Goal: Task Accomplishment & Management: Complete application form

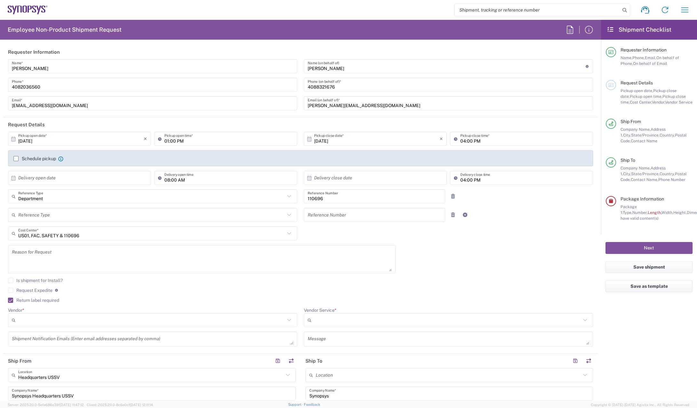
scroll to position [480, 0]
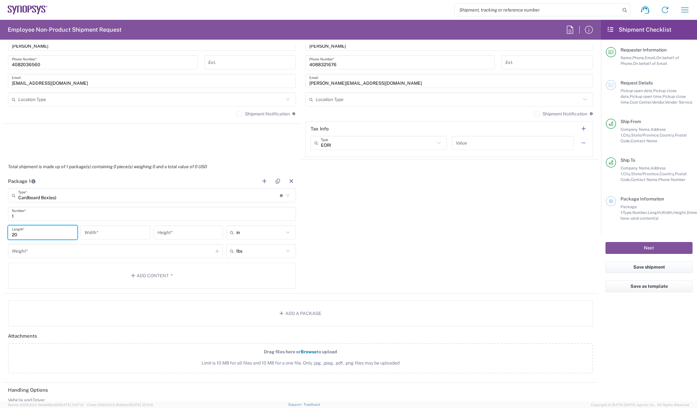
type input "20"
type input "16"
type input "5"
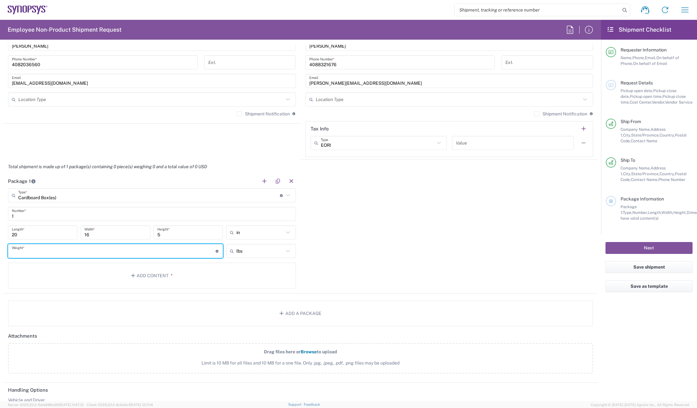
click at [86, 252] on input "number" at bounding box center [114, 251] width 204 height 11
type input "5"
click at [109, 277] on button "Add Content *" at bounding box center [152, 276] width 288 height 26
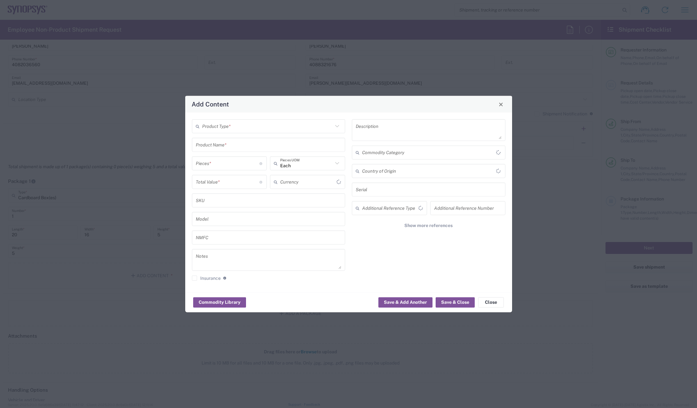
type input "US Dollar"
click at [259, 123] on input "text" at bounding box center [267, 126] width 131 height 11
click at [261, 151] on span "General Commodity" at bounding box center [269, 151] width 152 height 10
type input "General Commodity"
click at [245, 147] on input "text" at bounding box center [269, 144] width 146 height 11
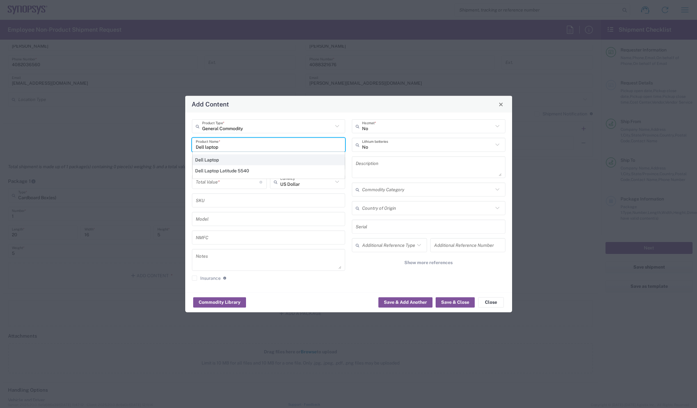
click at [246, 156] on div "Dell Laptop" at bounding box center [269, 159] width 152 height 11
type input "Dell Laptop"
type textarea "Dell Laptop"
click at [244, 167] on input "number" at bounding box center [228, 163] width 64 height 11
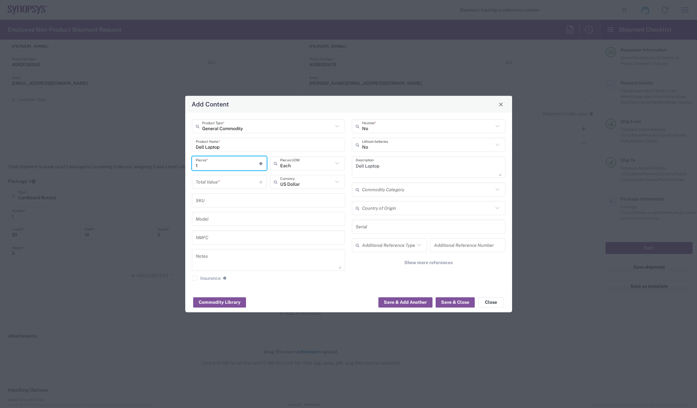
type input "1"
click at [243, 186] on input "number" at bounding box center [228, 181] width 64 height 11
type input "1000"
click at [445, 302] on button "Save & Close" at bounding box center [455, 302] width 39 height 10
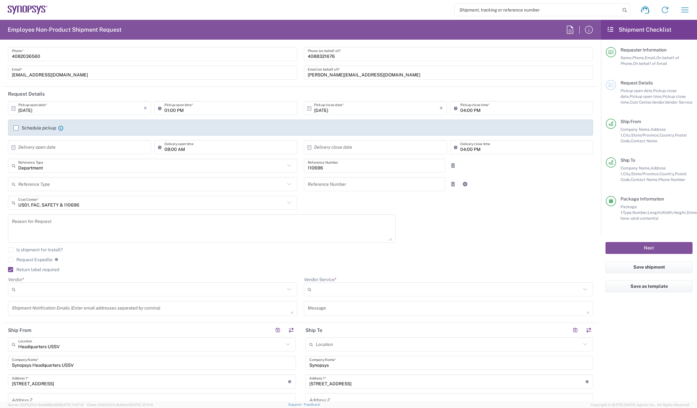
scroll to position [0, 0]
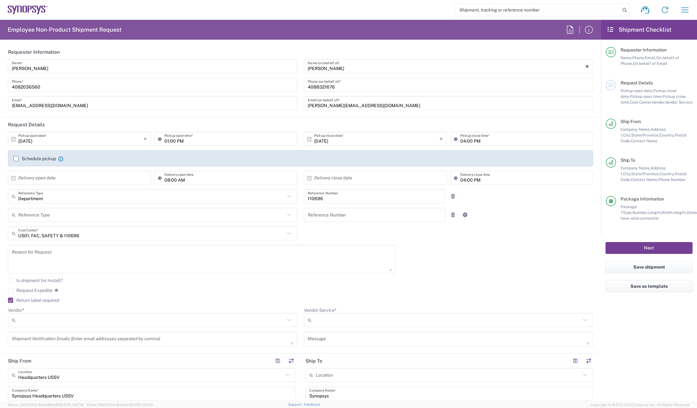
click at [654, 251] on button "Next" at bounding box center [649, 248] width 87 height 12
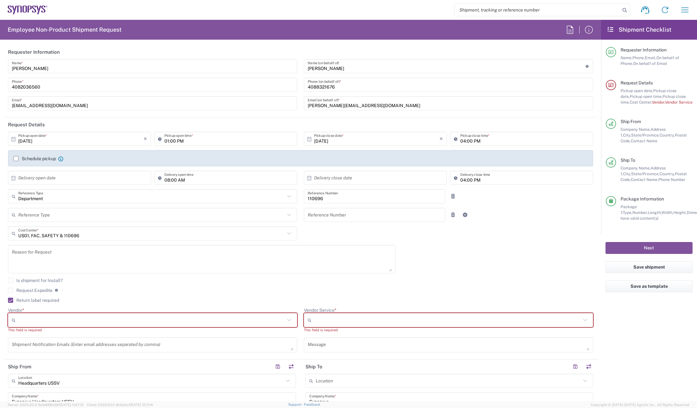
click at [129, 319] on input "Vendor *" at bounding box center [151, 320] width 267 height 10
click at [108, 339] on li "FedEx Express" at bounding box center [151, 344] width 286 height 11
type input "FedEx Express"
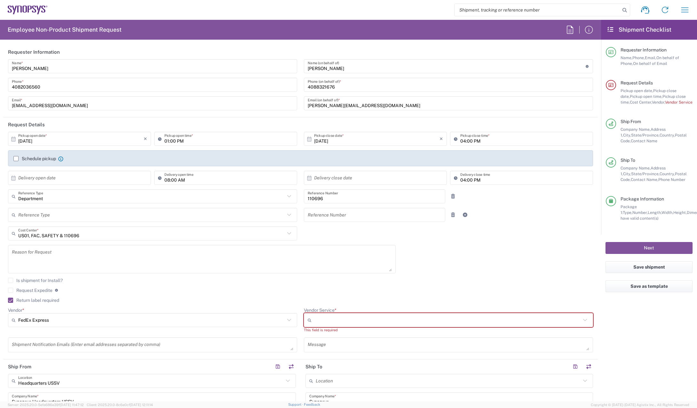
click at [429, 316] on input "Vendor Service *" at bounding box center [447, 320] width 267 height 10
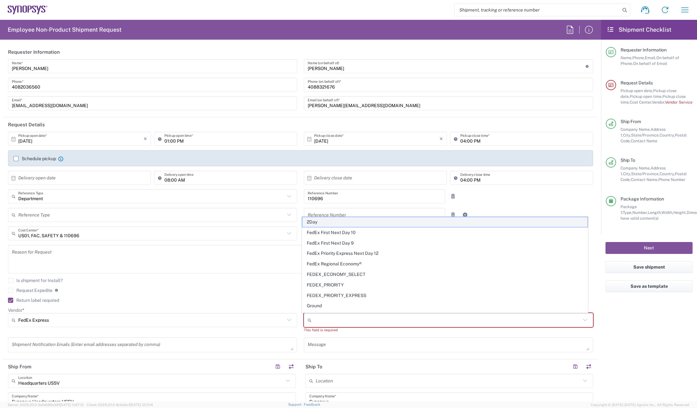
click at [311, 222] on span "2Day" at bounding box center [445, 222] width 286 height 10
type input "2Day"
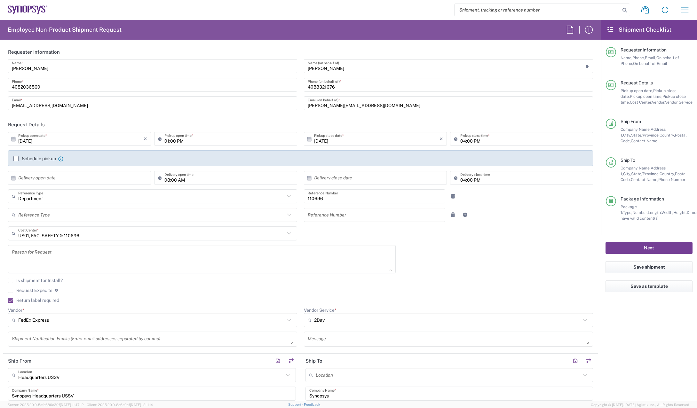
click at [677, 249] on button "Next" at bounding box center [649, 248] width 87 height 12
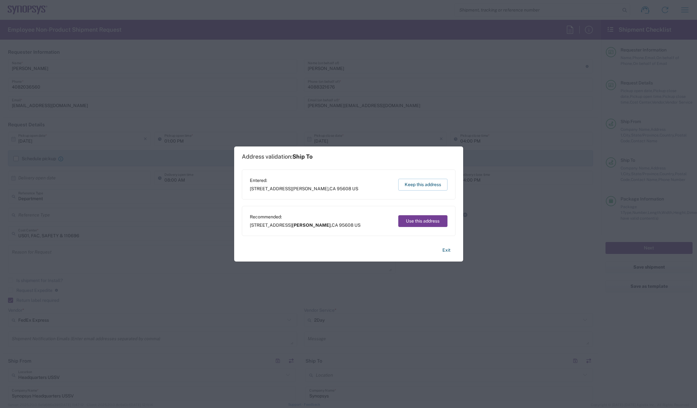
click at [425, 219] on button "Use this address" at bounding box center [422, 221] width 49 height 12
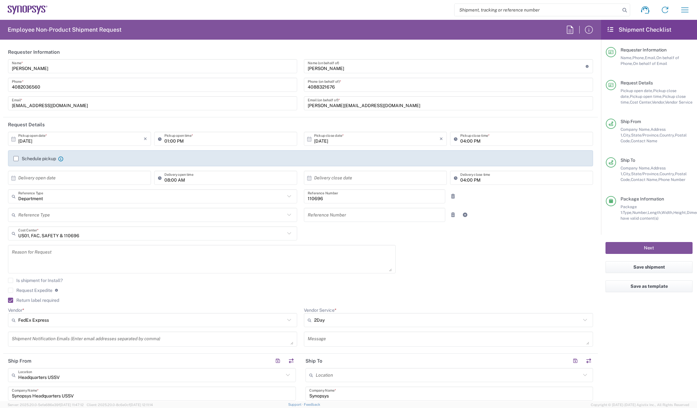
type input "[PERSON_NAME]"
type input "[US_STATE]"
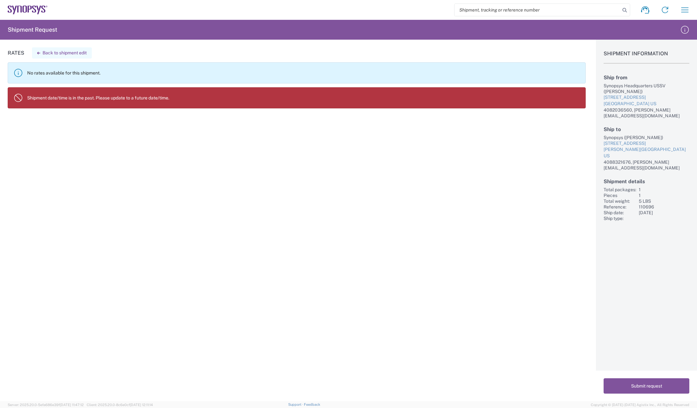
click at [66, 51] on button "Back to shipment edit" at bounding box center [62, 52] width 60 height 11
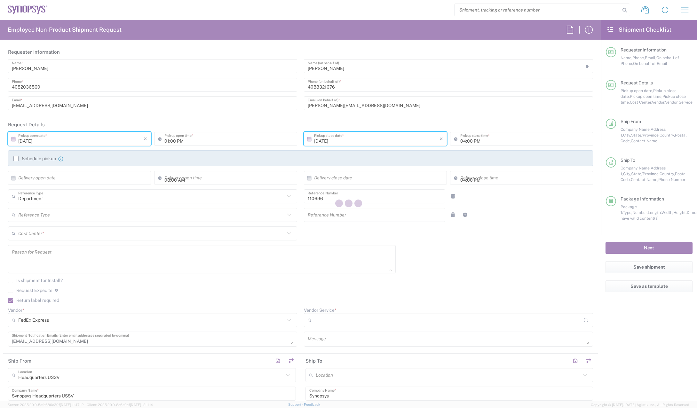
type input "[US_STATE]"
type input "Delivered at Place"
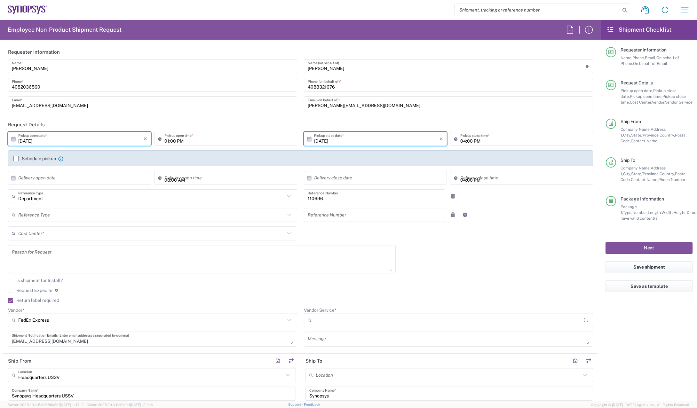
type input "2Day"
type input "Cardboard Box(es)"
type input "US01, FAC, SAFETY & 110696"
click at [78, 177] on input "text" at bounding box center [80, 177] width 125 height 11
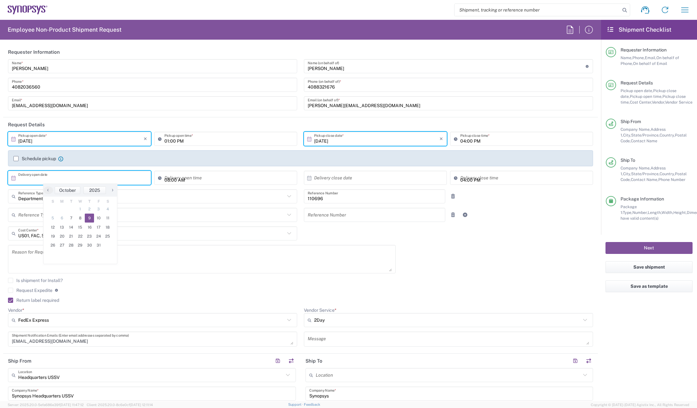
click at [90, 218] on span "9" at bounding box center [89, 218] width 9 height 9
type input "10/09/2025"
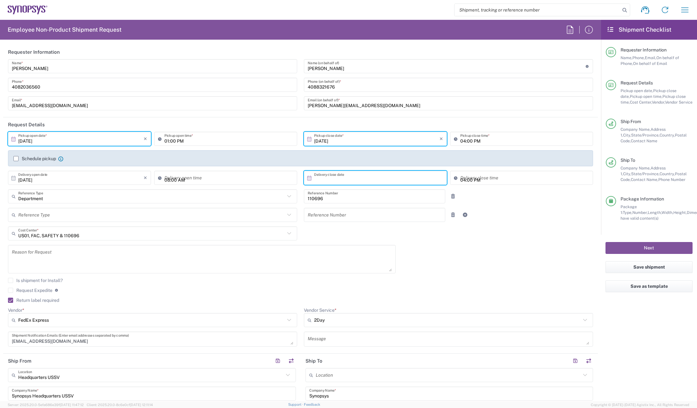
click at [328, 183] on input "text" at bounding box center [376, 177] width 125 height 11
click at [385, 220] on span "9" at bounding box center [382, 218] width 9 height 9
type input "10/09/2025"
click at [674, 250] on button "Next" at bounding box center [649, 248] width 87 height 12
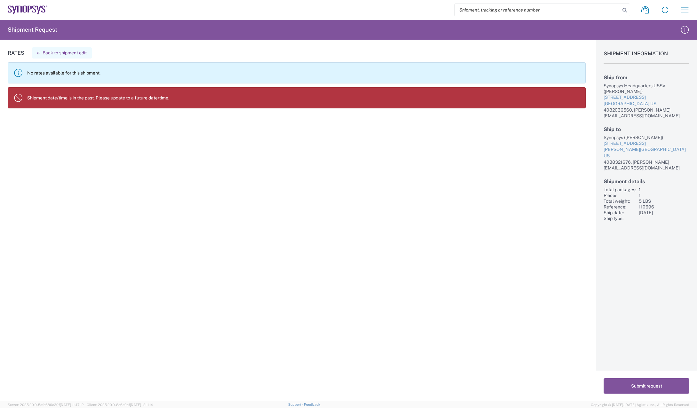
click at [70, 51] on button "Back to shipment edit" at bounding box center [62, 52] width 60 height 11
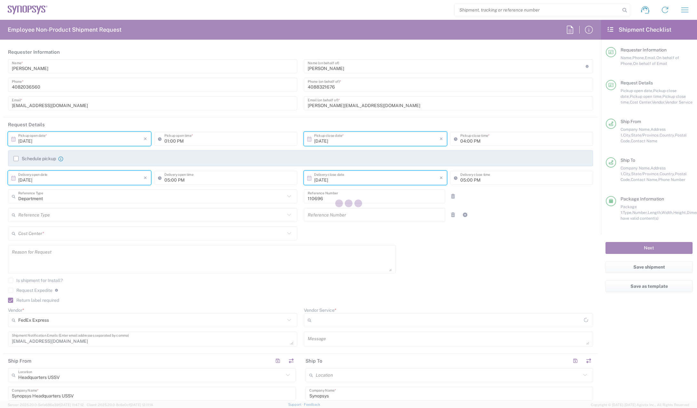
type input "[US_STATE]"
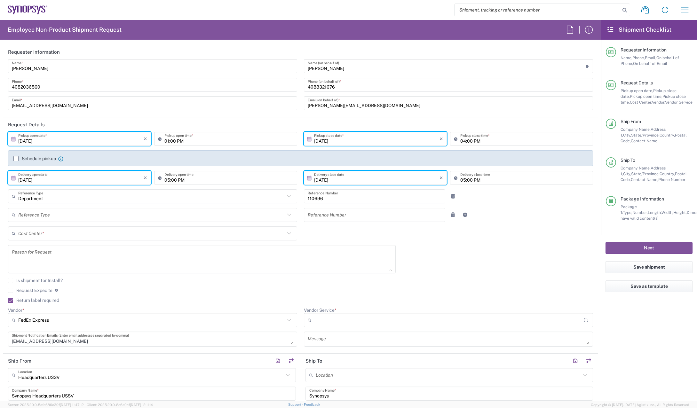
type input "Cardboard Box(es)"
type input "2Day"
type input "US01, FAC, SAFETY & 110696"
click at [354, 142] on input "[DATE]" at bounding box center [376, 138] width 125 height 11
click at [365, 177] on span "7" at bounding box center [364, 179] width 9 height 9
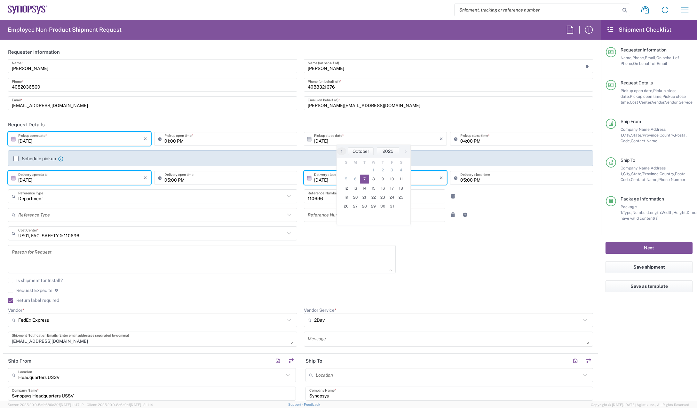
click at [99, 181] on input "10/09/2025" at bounding box center [80, 177] width 125 height 11
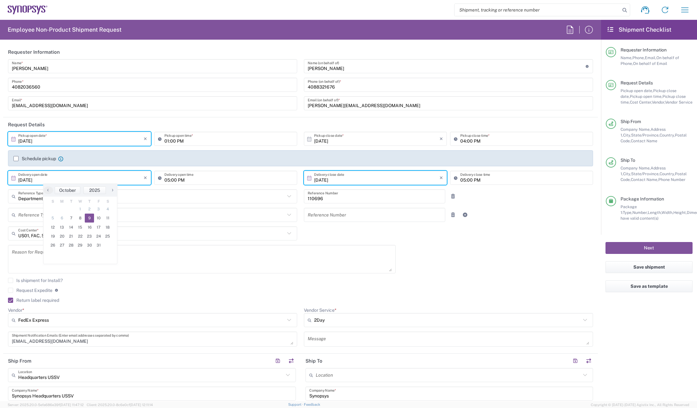
click at [90, 215] on span "9" at bounding box center [89, 218] width 9 height 9
click at [64, 141] on input "[DATE]" at bounding box center [80, 138] width 125 height 11
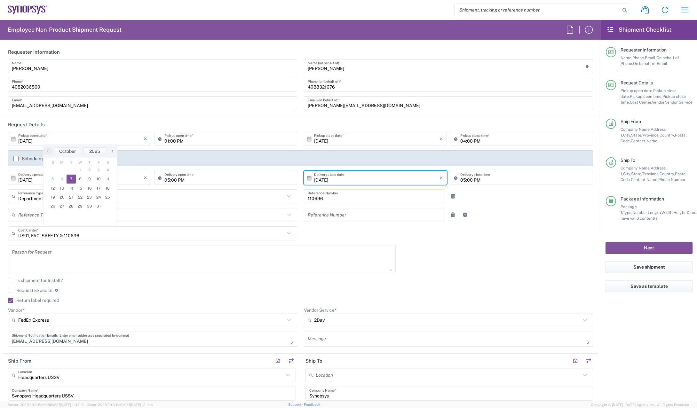
click at [69, 178] on span "7" at bounding box center [71, 179] width 9 height 9
click at [215, 139] on input "01:00 PM" at bounding box center [228, 138] width 129 height 11
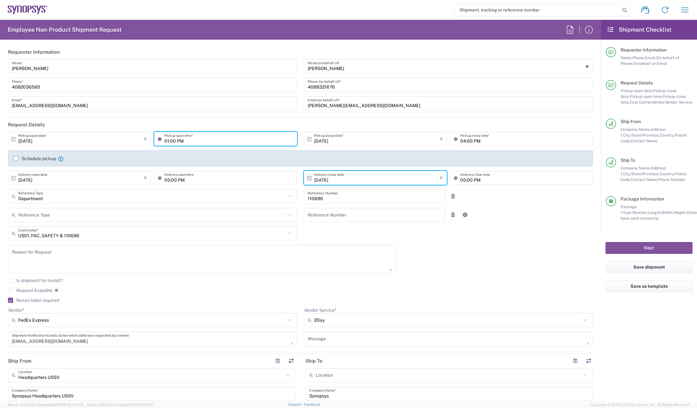
click at [215, 139] on input "01:00 PM" at bounding box center [228, 138] width 129 height 11
click at [164, 137] on input "01:00 PM" at bounding box center [228, 138] width 129 height 11
type input "03:00 PM"
click at [516, 128] on header "Request Details" at bounding box center [300, 124] width 595 height 14
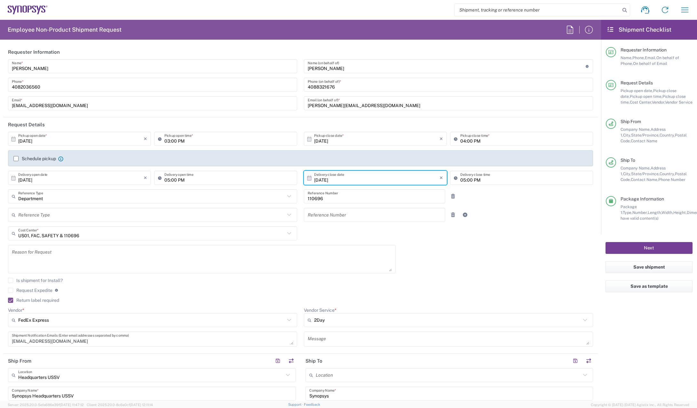
click at [653, 248] on button "Next" at bounding box center [649, 248] width 87 height 12
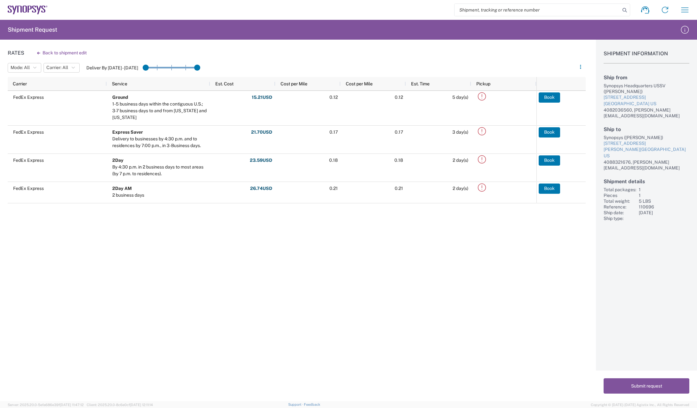
drag, startPoint x: 651, startPoint y: 390, endPoint x: 110, endPoint y: 60, distance: 633.1
click at [110, 60] on div "Rates Back to shipment edit Mode: All All SMAL Carrier: All All FedEx Express D…" at bounding box center [348, 221] width 697 height 362
click at [666, 384] on button "Submit request" at bounding box center [647, 385] width 86 height 15
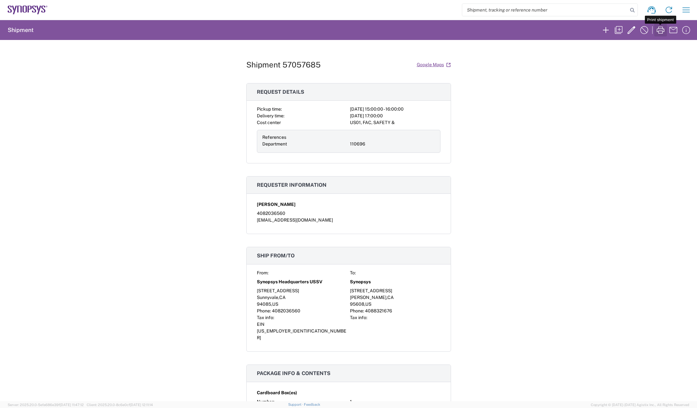
click at [658, 33] on icon "button" at bounding box center [660, 30] width 10 height 10
drag, startPoint x: 495, startPoint y: 180, endPoint x: 494, endPoint y: 187, distance: 7.2
click at [495, 180] on div "Shipment 57057685 Google Maps Request details Pickup time: 2025-10-07 15:00:00 …" at bounding box center [348, 220] width 697 height 361
click at [613, 165] on div "Shipment 57057685 Google Maps Request details Pickup time: 2025-10-07 15:00:00 …" at bounding box center [348, 220] width 697 height 361
click at [661, 29] on icon "button" at bounding box center [660, 30] width 10 height 10
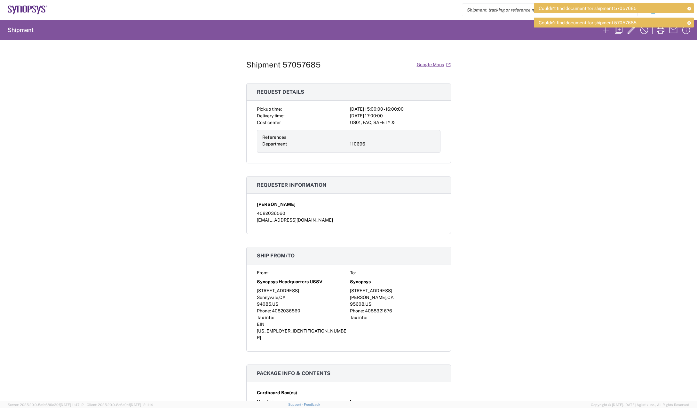
click at [690, 22] on icon at bounding box center [689, 23] width 4 height 4
click at [689, 9] on icon at bounding box center [689, 9] width 4 height 4
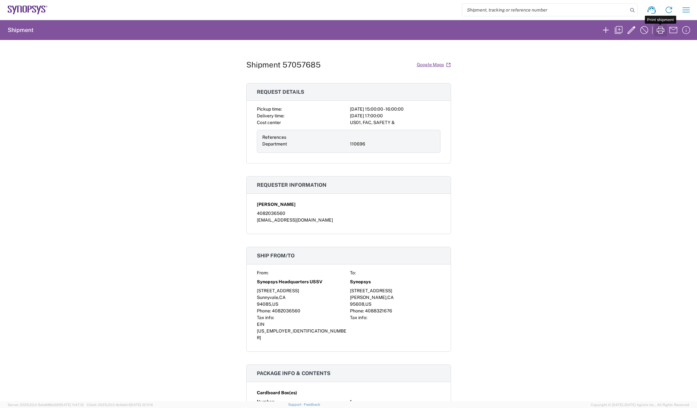
click at [657, 31] on icon "button" at bounding box center [660, 30] width 10 height 10
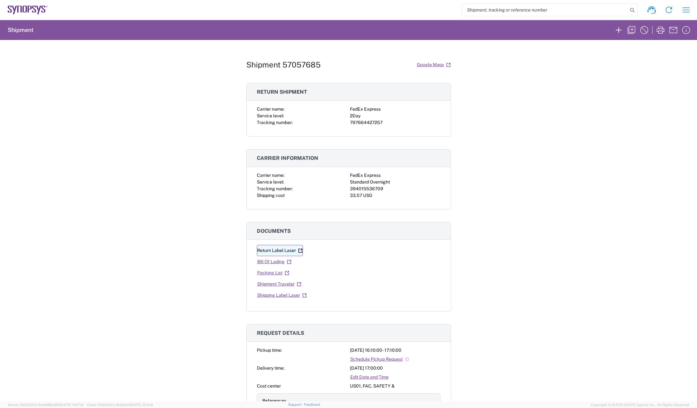
click at [274, 250] on link "Return Label Laser" at bounding box center [280, 250] width 46 height 11
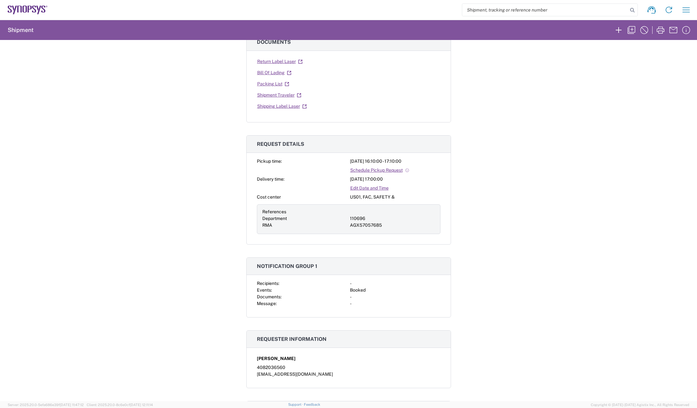
scroll to position [288, 0]
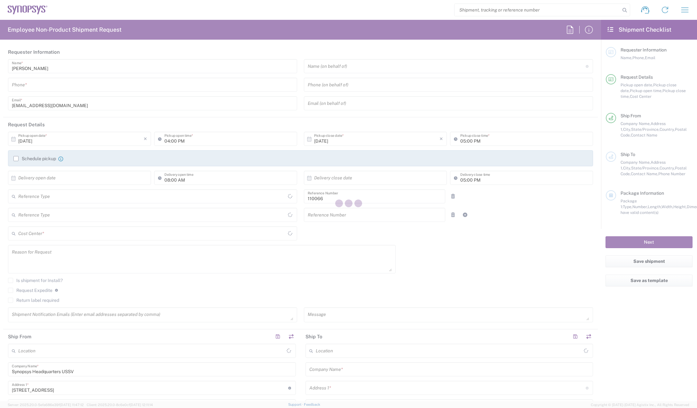
type input "Department"
type input "Delivered at Place"
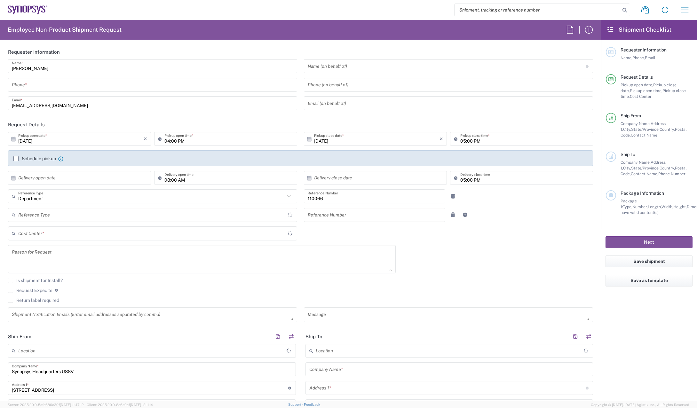
type input "US01, CIO, IT, ESS2 110066"
type input "[GEOGRAPHIC_DATA]"
type input "[US_STATE]"
type input "[GEOGRAPHIC_DATA]"
click at [686, 8] on icon "button" at bounding box center [685, 10] width 10 height 10
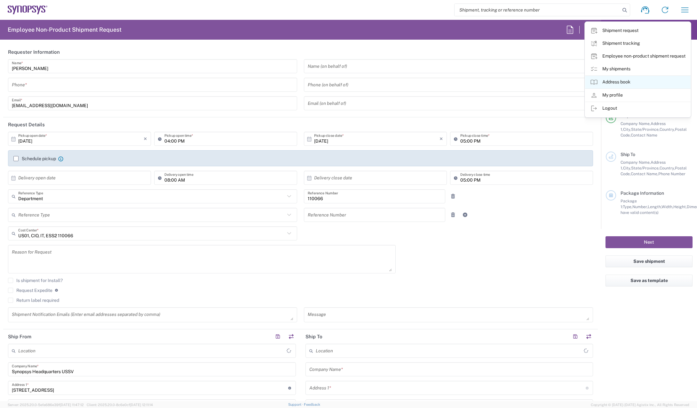
type input "Headquarters USSV"
click at [613, 68] on link "My shipments" at bounding box center [638, 69] width 106 height 13
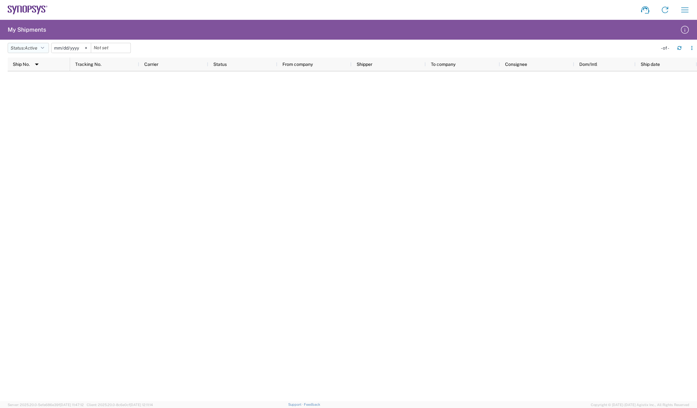
click at [44, 48] on icon "button" at bounding box center [42, 48] width 3 height 4
click at [31, 80] on span "All" at bounding box center [45, 82] width 75 height 10
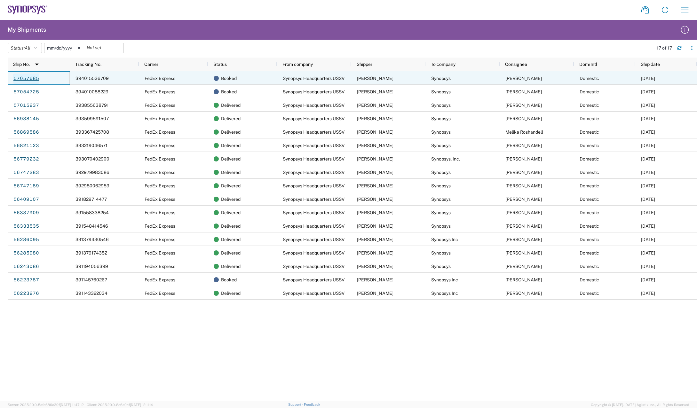
click at [20, 77] on link "57057685" at bounding box center [26, 79] width 26 height 10
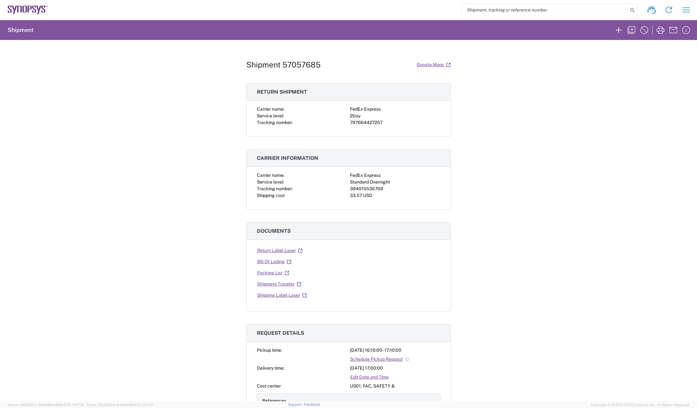
click at [367, 186] on div "394015536709" at bounding box center [395, 189] width 91 height 7
copy div "394015536709"
